Goal: Task Accomplishment & Management: Manage account settings

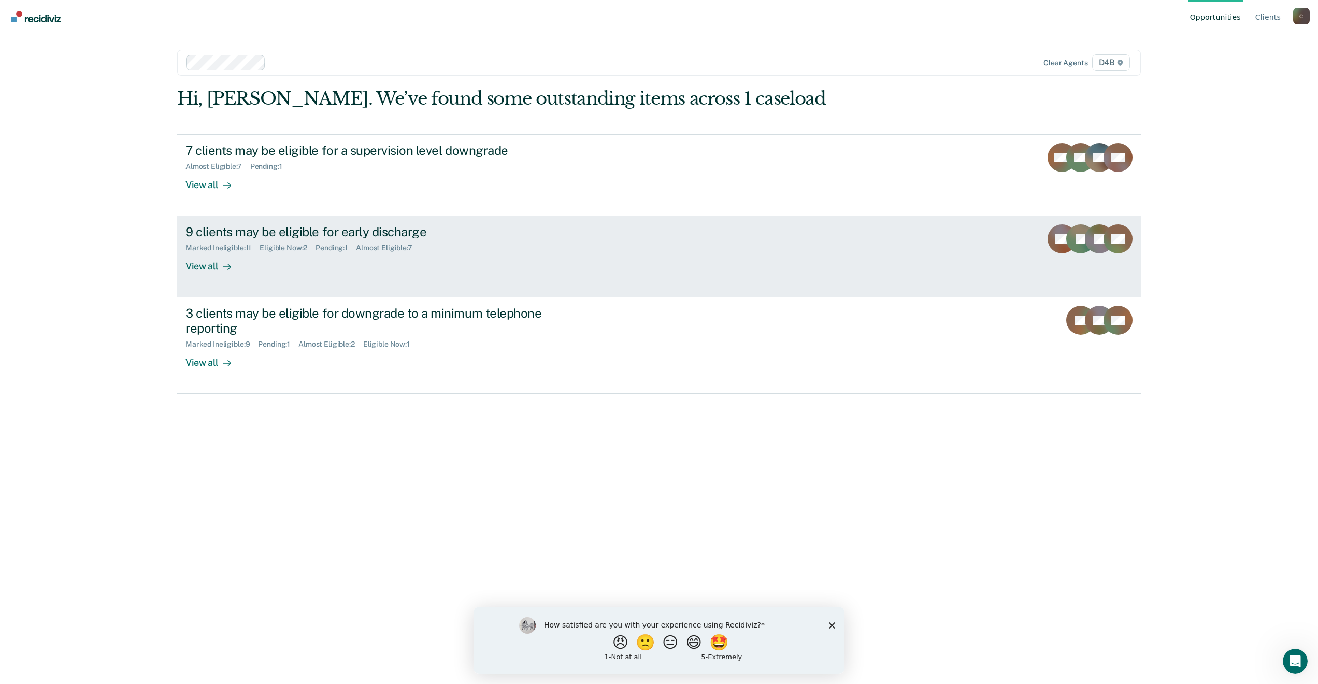
click at [371, 228] on div "9 clients may be eligible for early discharge" at bounding box center [367, 231] width 364 height 15
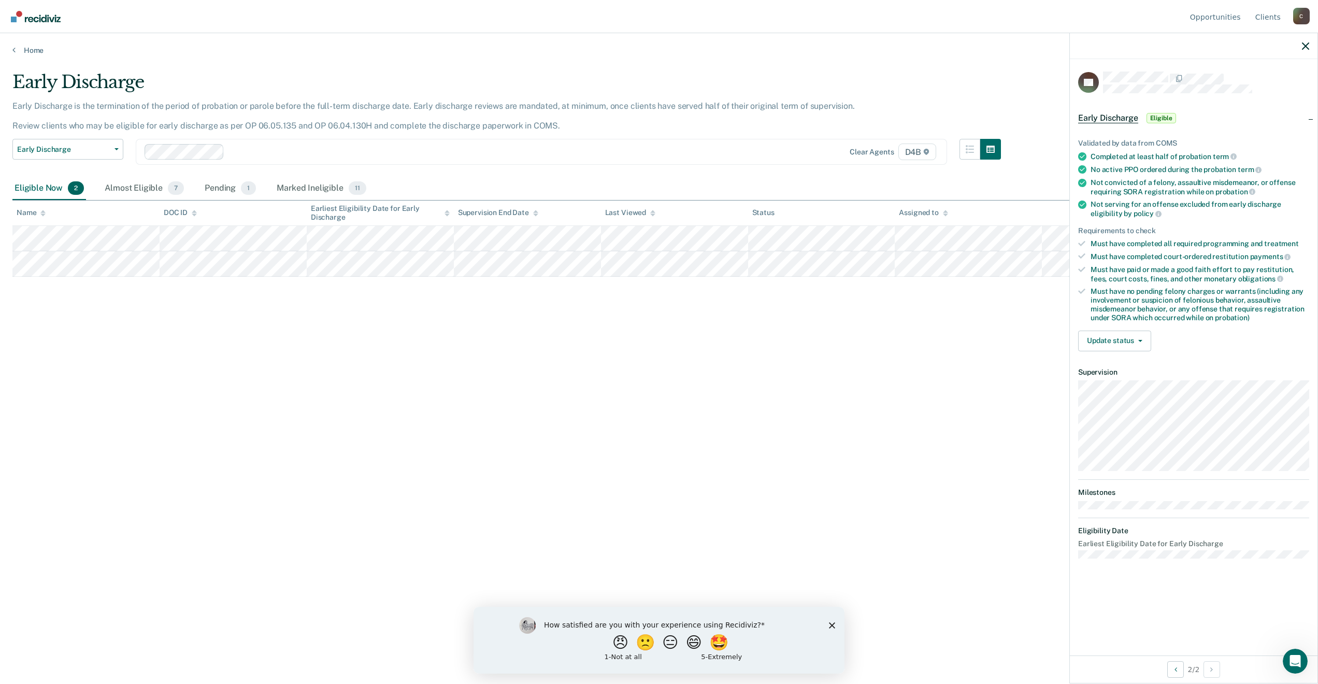
click at [1151, 339] on div "Update status [PERSON_NAME] Mark Ineligible" at bounding box center [1193, 340] width 231 height 21
click at [1146, 338] on button "Update status" at bounding box center [1114, 340] width 73 height 21
click at [1117, 385] on button "Mark Ineligible" at bounding box center [1128, 382] width 100 height 17
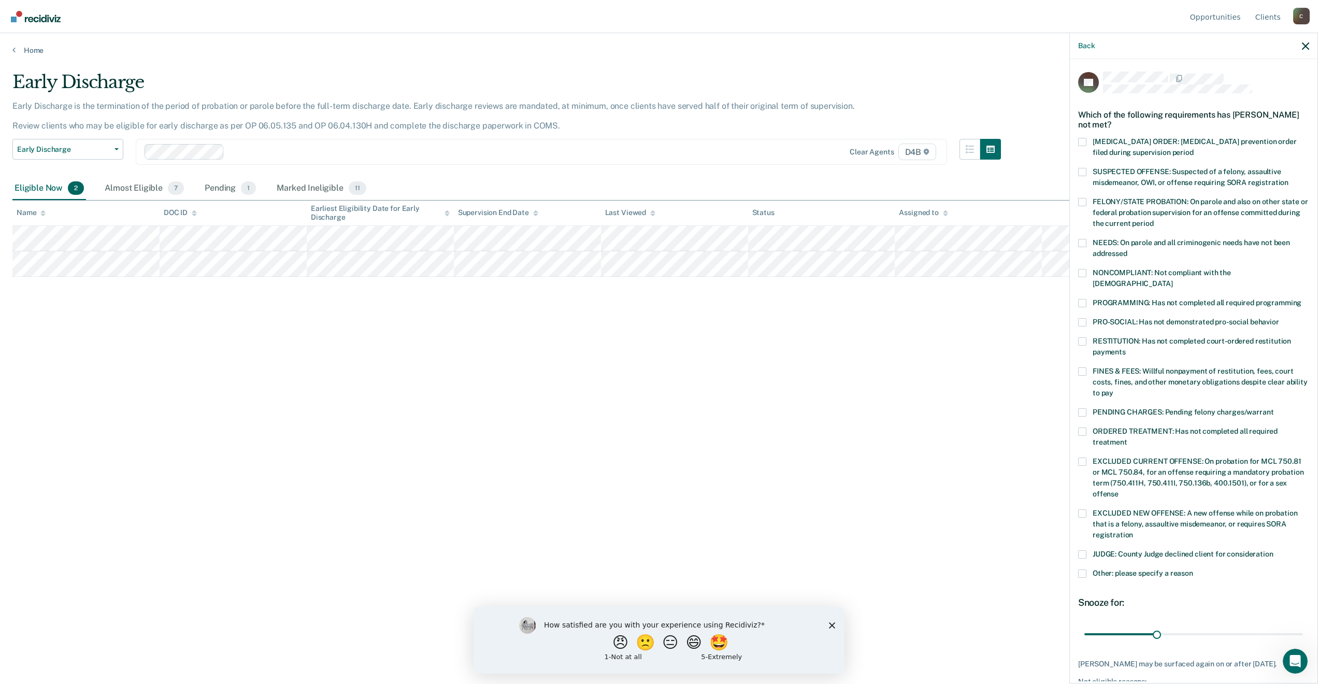
click at [1079, 550] on span at bounding box center [1082, 554] width 8 height 8
click at [1273, 550] on input "JUDGE: County Judge declined client for consideration" at bounding box center [1273, 550] width 0 height 0
drag, startPoint x: 1155, startPoint y: 624, endPoint x: 1321, endPoint y: 610, distance: 166.8
type input "90"
click at [1303, 625] on input "range" at bounding box center [1193, 634] width 219 height 18
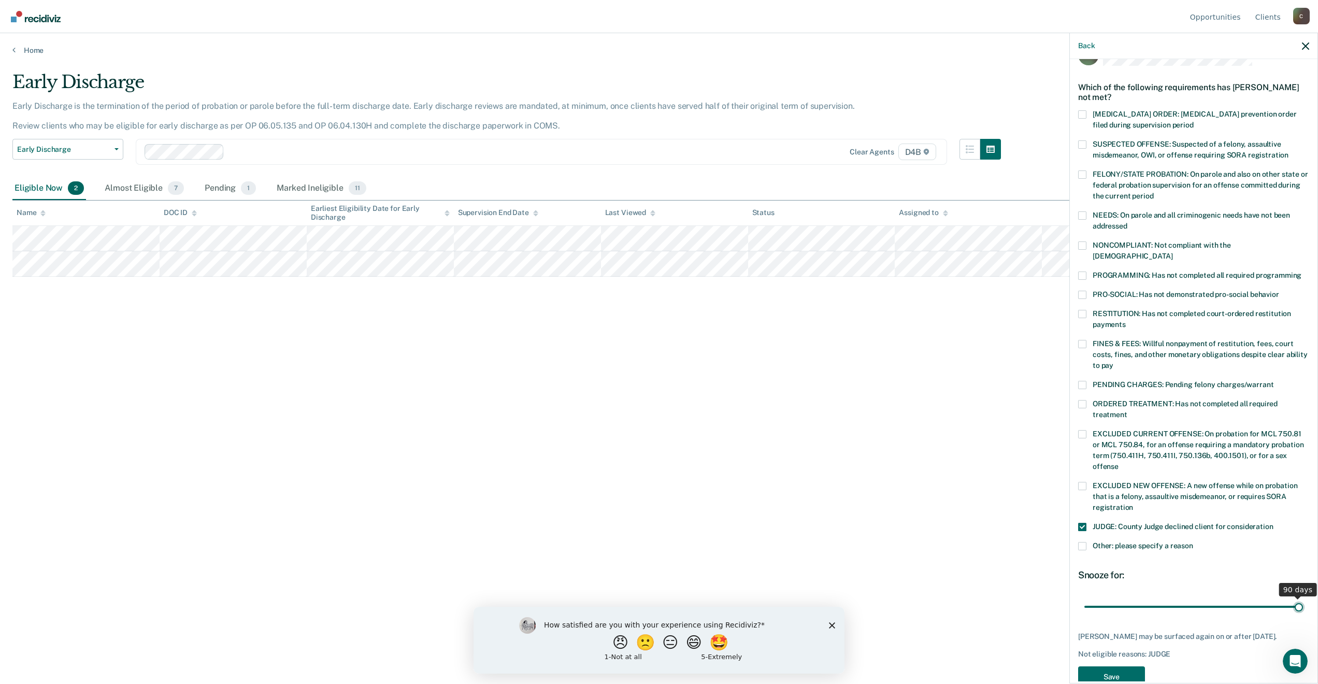
scroll to position [40, 0]
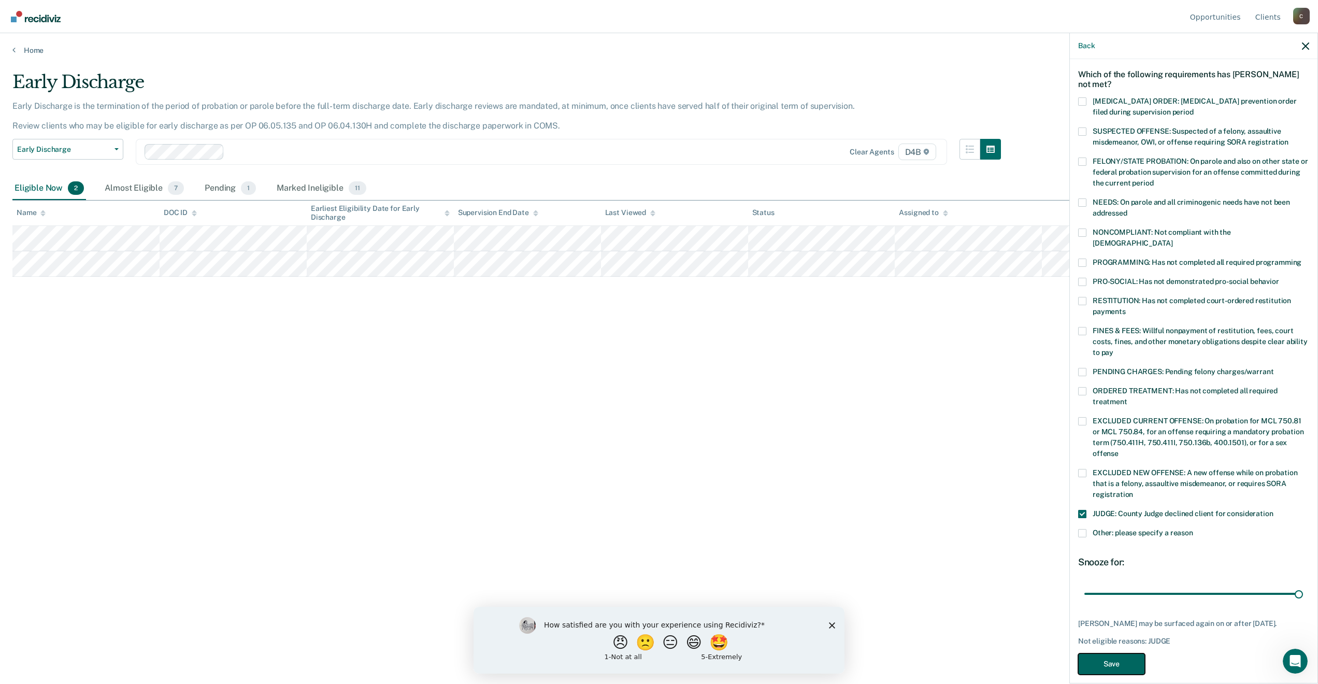
click at [1086, 653] on button "Save" at bounding box center [1111, 663] width 67 height 21
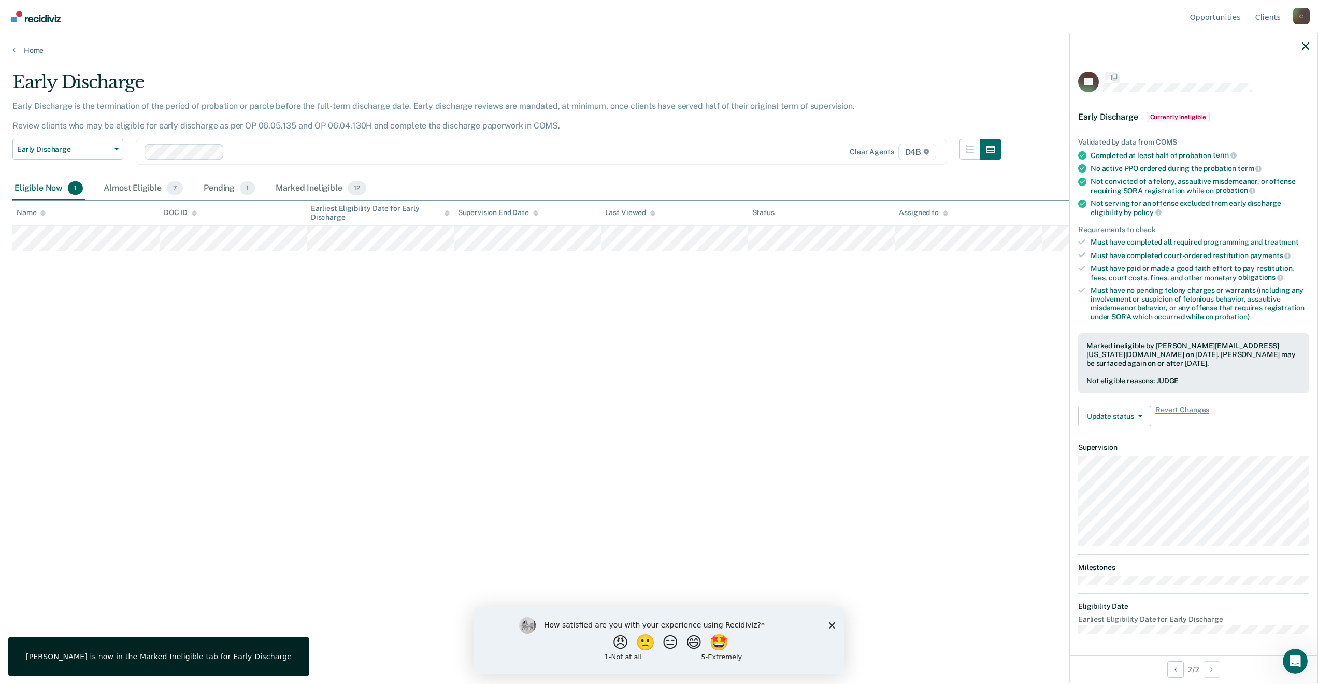
scroll to position [0, 0]
click at [438, 403] on div "Early Discharge Early Discharge is the termination of the period of probation o…" at bounding box center [658, 338] width 1293 height 535
click at [27, 50] on link "Home" at bounding box center [658, 50] width 1293 height 9
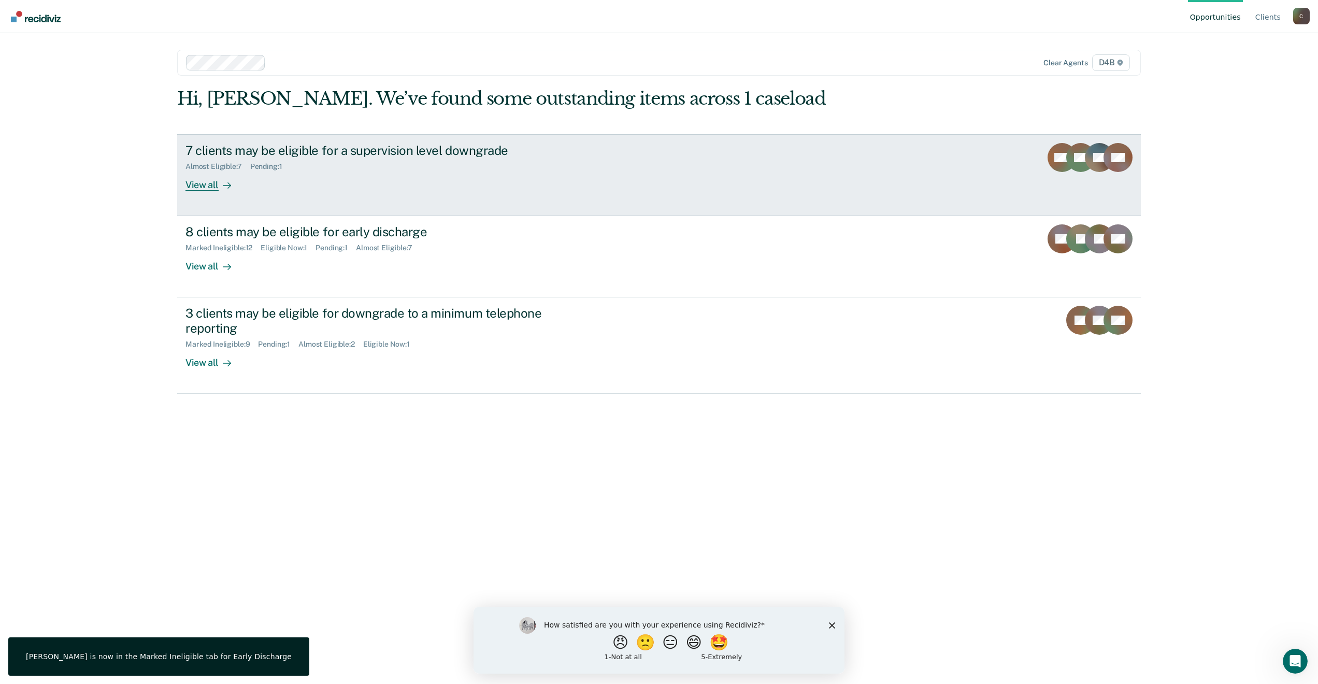
click at [388, 151] on div "7 clients may be eligible for a supervision level downgrade" at bounding box center [367, 150] width 364 height 15
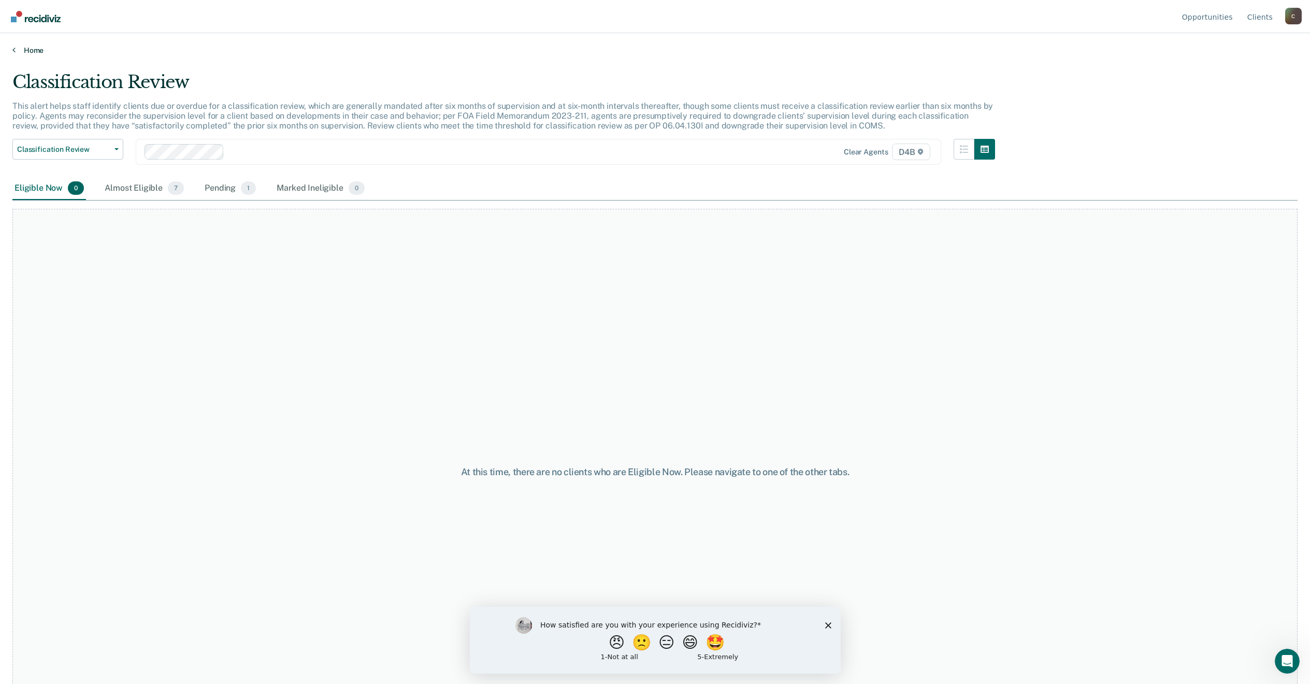
click at [34, 49] on link "Home" at bounding box center [654, 50] width 1285 height 9
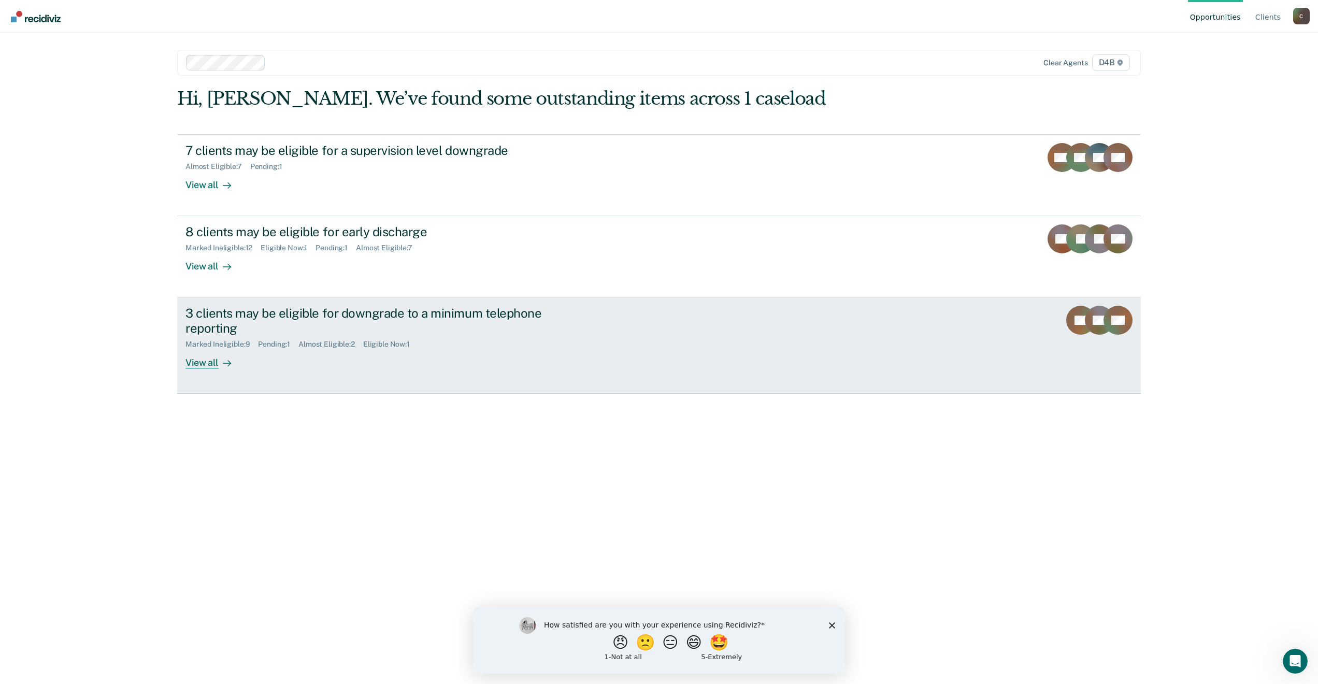
click at [272, 318] on div "3 clients may be eligible for downgrade to a minimum telephone reporting" at bounding box center [367, 321] width 364 height 30
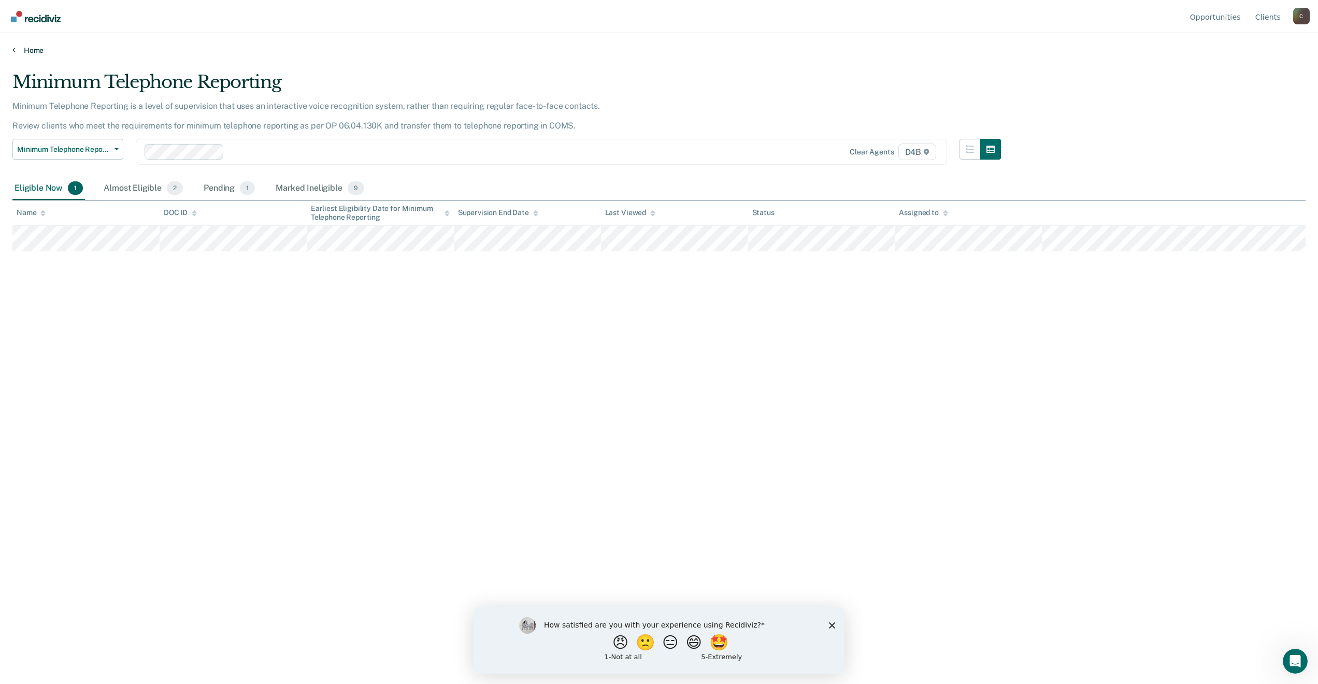
click at [30, 51] on link "Home" at bounding box center [658, 50] width 1293 height 9
